Goal: Navigation & Orientation: Find specific page/section

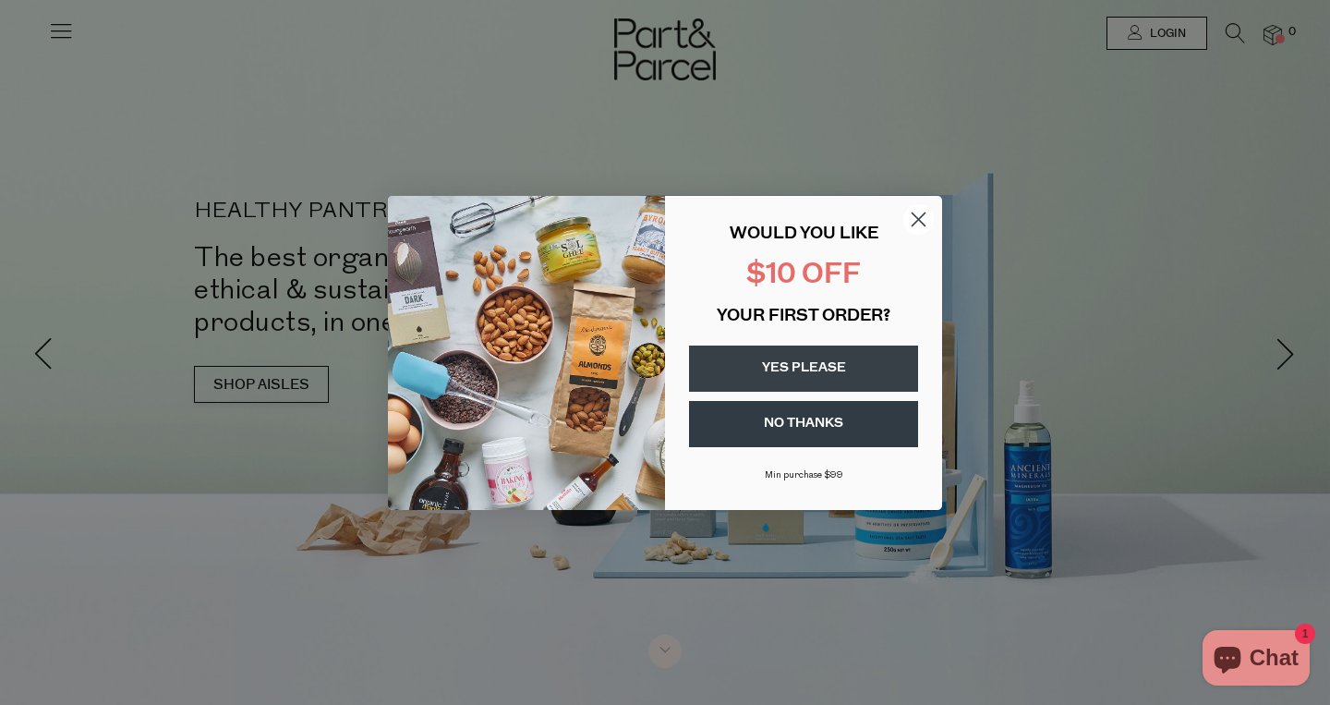
click at [926, 216] on circle "Close dialog" at bounding box center [918, 218] width 30 height 30
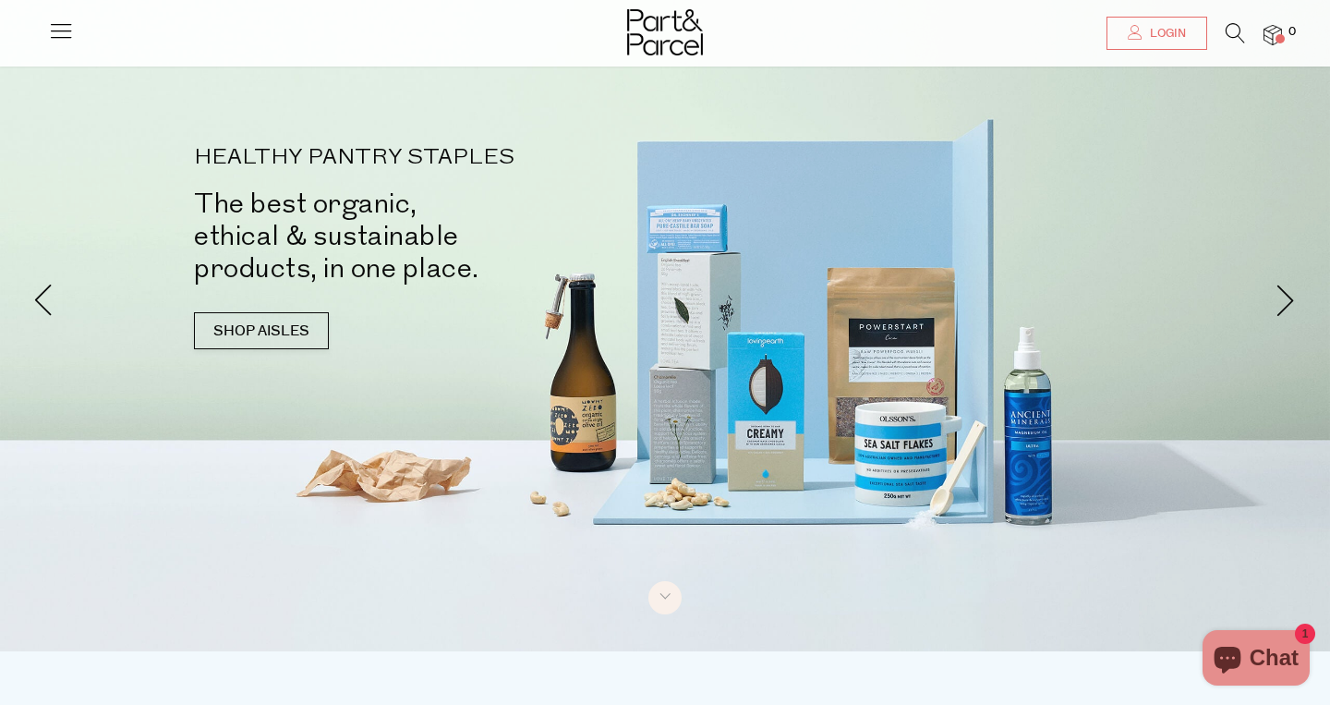
scroll to position [77, 0]
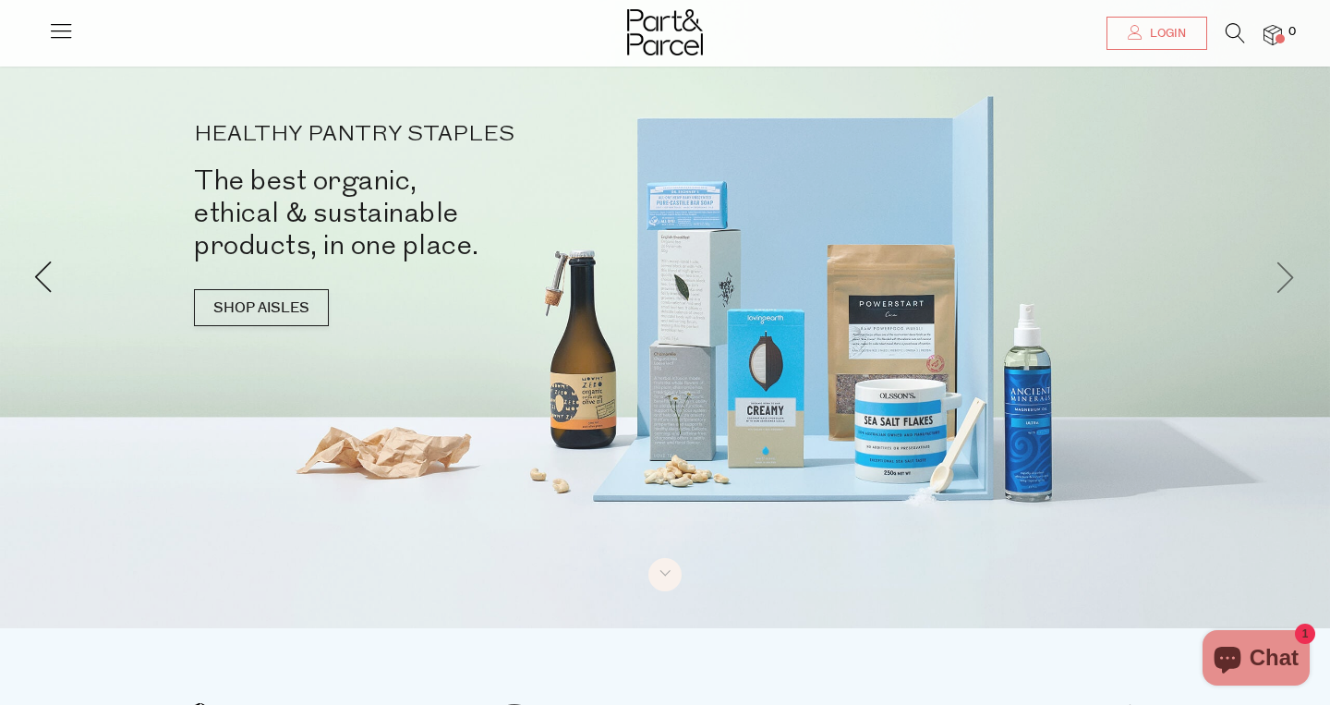
click at [1284, 284] on span at bounding box center [1286, 276] width 32 height 32
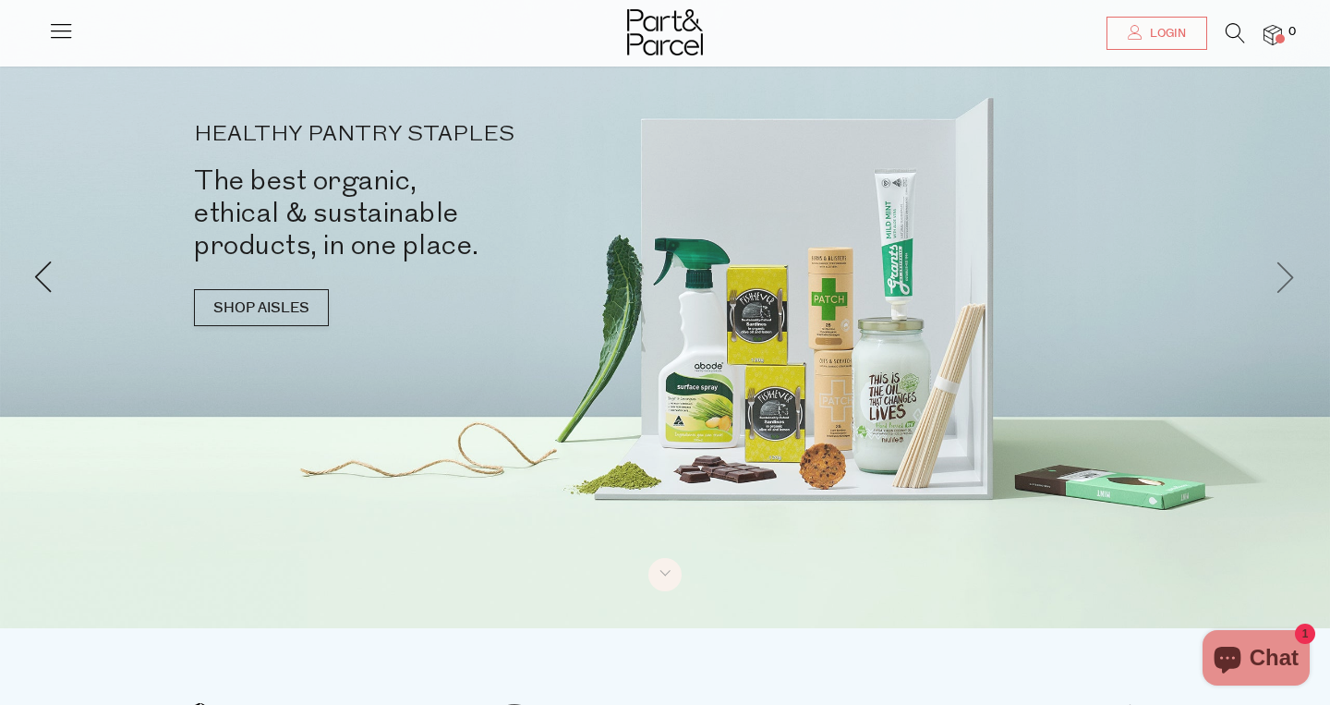
click at [1284, 284] on span at bounding box center [1286, 276] width 32 height 32
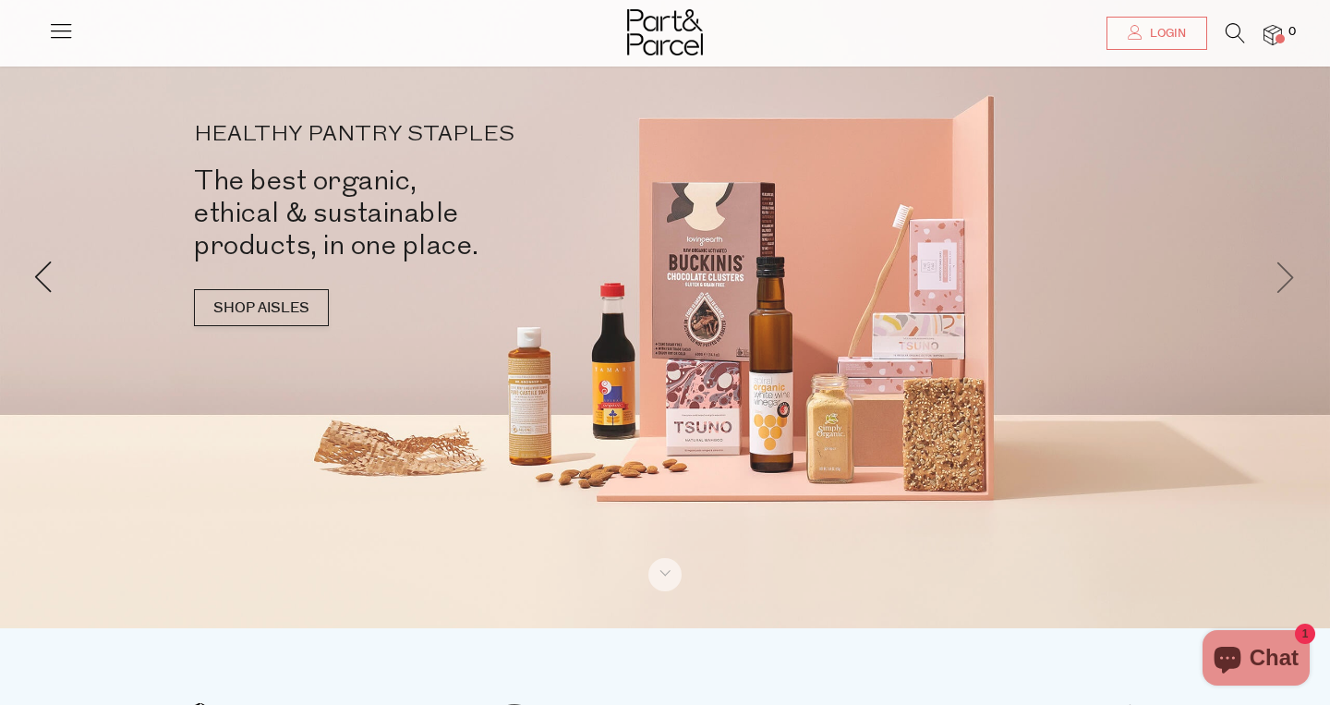
click at [1284, 284] on span at bounding box center [1286, 276] width 32 height 32
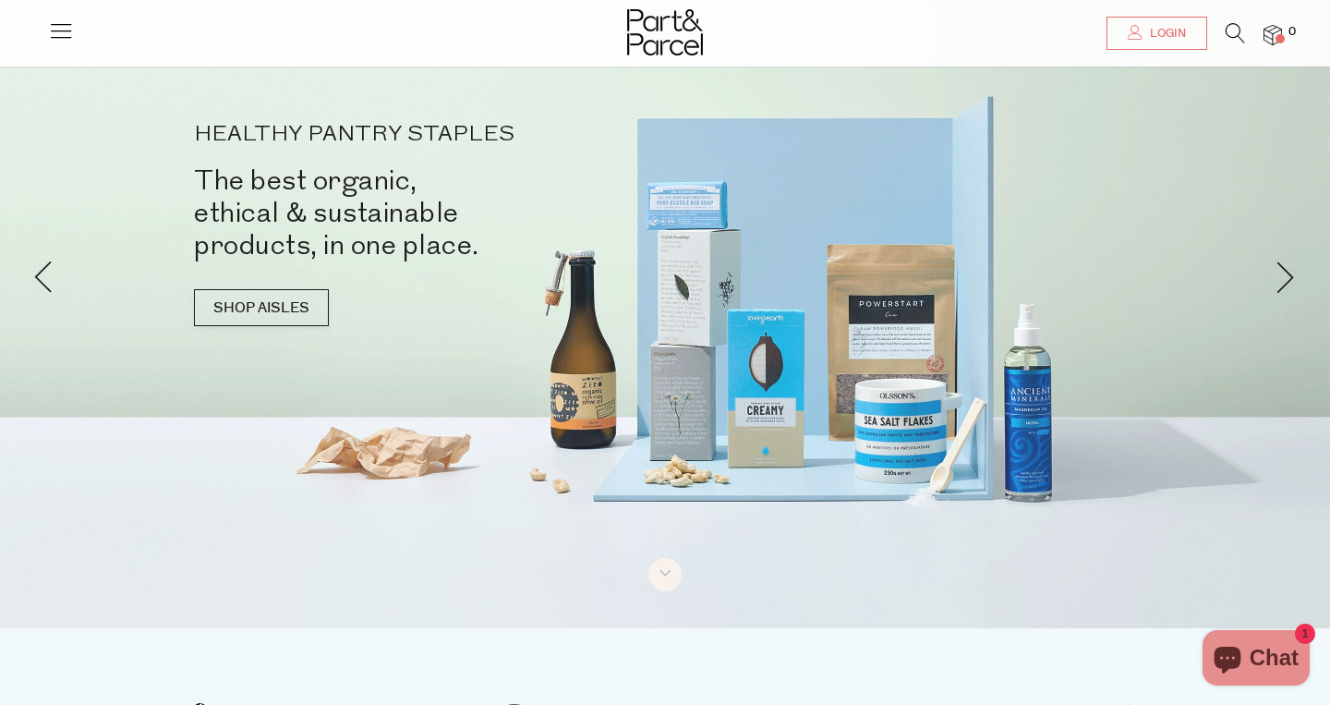
click at [66, 31] on icon at bounding box center [61, 31] width 26 height 26
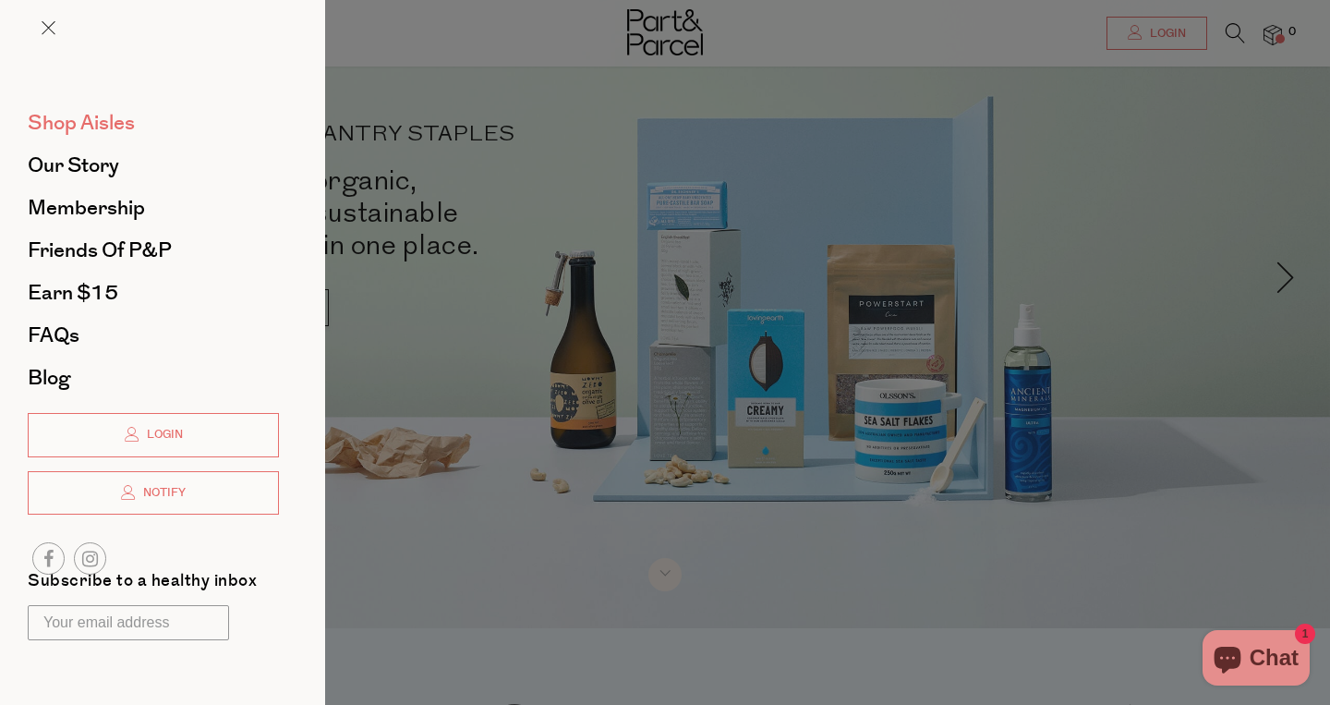
click at [76, 126] on span "Shop Aisles" at bounding box center [81, 123] width 107 height 30
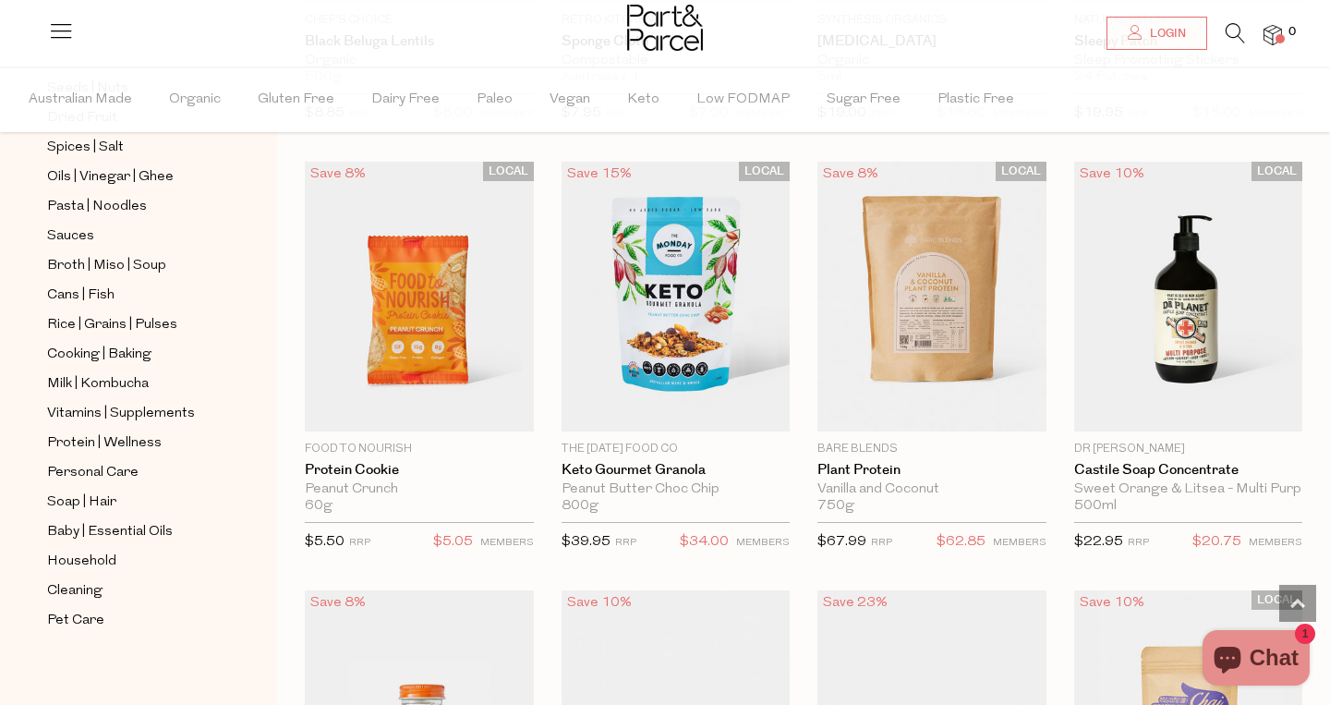
scroll to position [2225, 0]
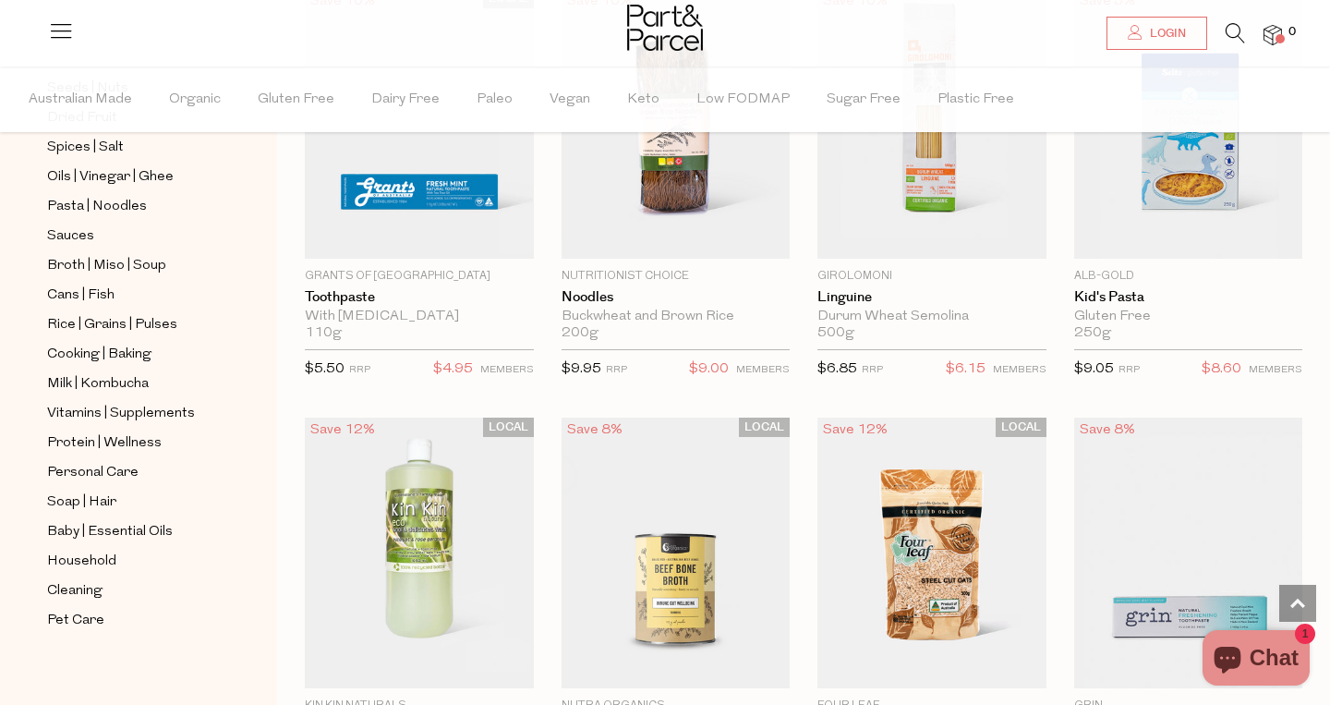
scroll to position [10178, 0]
